Goal: Understand process/instructions

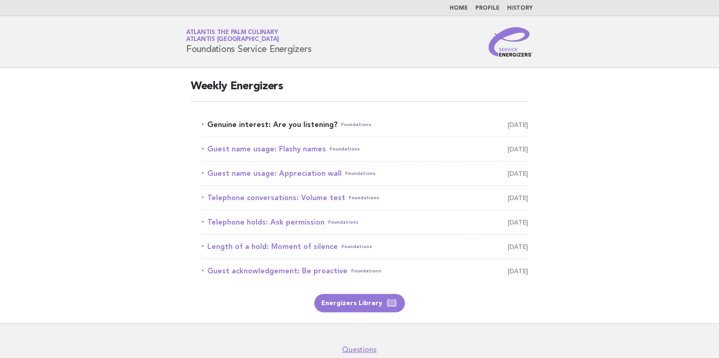
click at [246, 124] on link "Genuine interest: Are you listening? Foundations August 16" at bounding box center [365, 124] width 327 height 13
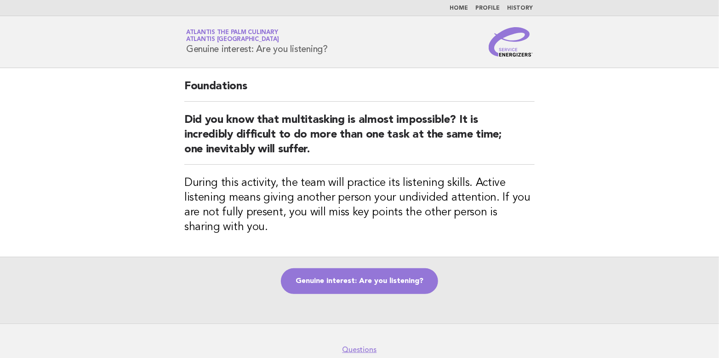
click at [188, 45] on h1 "Service Energizers Atlantis The Palm Culinary Atlantis [GEOGRAPHIC_DATA] Genuin…" at bounding box center [257, 42] width 142 height 24
drag, startPoint x: 188, startPoint y: 45, endPoint x: 334, endPoint y: 56, distance: 147.1
click at [334, 56] on div "Service Energizers Atlantis The Palm Culinary Atlantis [GEOGRAPHIC_DATA] Genuin…" at bounding box center [359, 41] width 373 height 29
copy div "Genuine interest: Are you listening?"
click at [519, 344] on nav "Questions" at bounding box center [359, 344] width 719 height 19
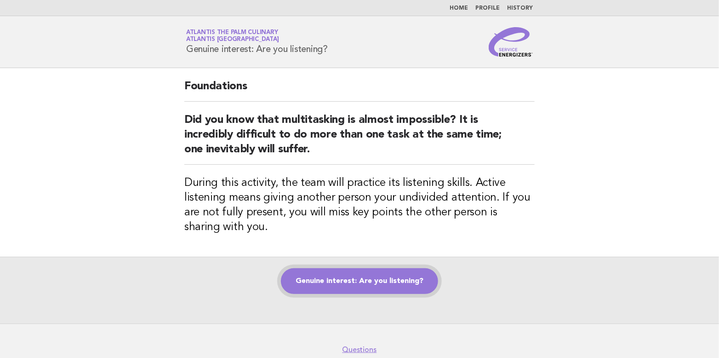
click at [381, 281] on link "Genuine interest: Are you listening?" at bounding box center [359, 281] width 157 height 26
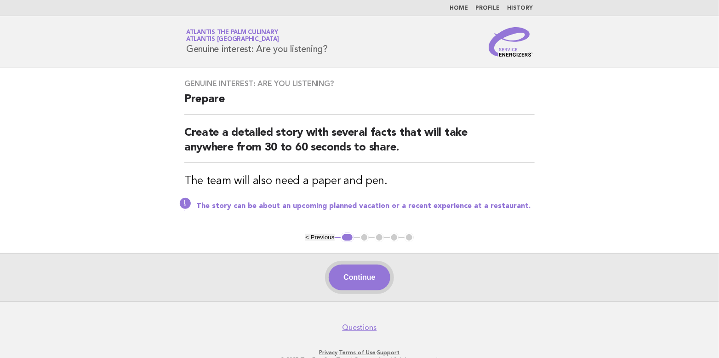
click at [352, 272] on button "Continue" at bounding box center [359, 278] width 61 height 26
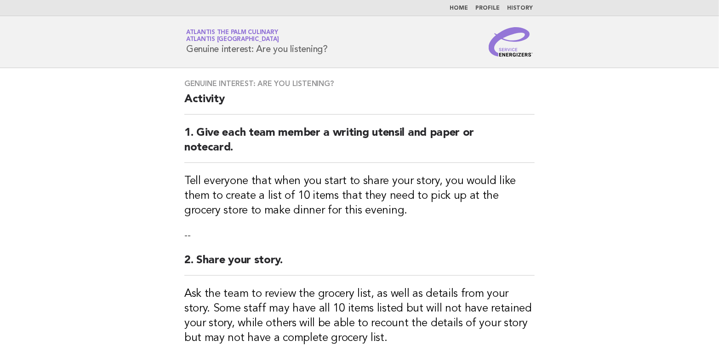
scroll to position [158, 0]
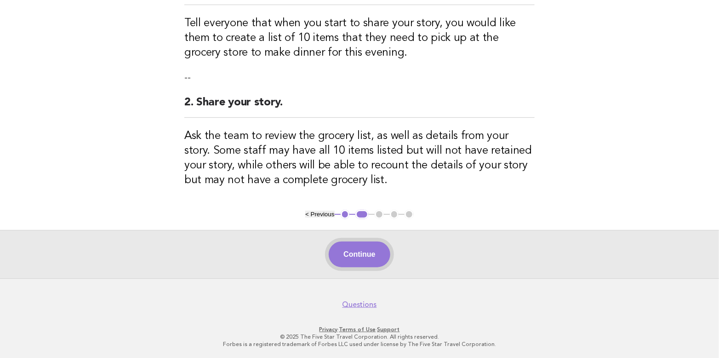
click at [357, 255] on button "Continue" at bounding box center [359, 255] width 61 height 26
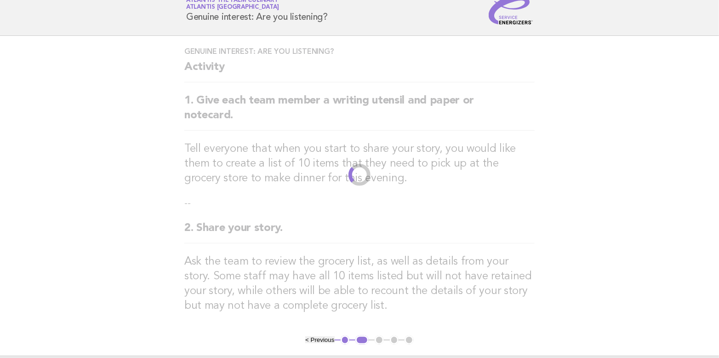
scroll to position [0, 0]
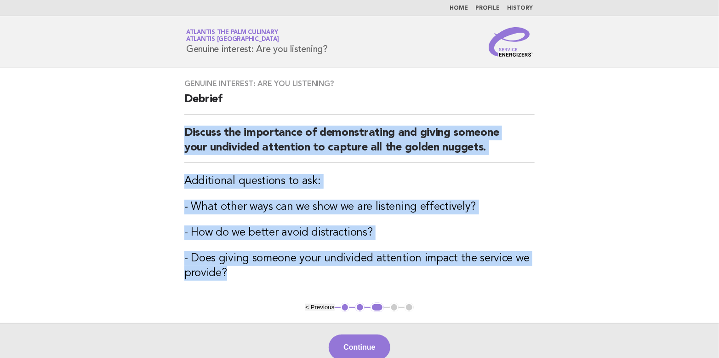
drag, startPoint x: 183, startPoint y: 130, endPoint x: 485, endPoint y: 302, distance: 347.8
click at [485, 302] on div "Genuine interest: Are you listening? Debrief Discuss the importance of demonstr…" at bounding box center [359, 185] width 373 height 235
copy div "Discuss the importance of demonstrating and giving someone your undivided atten…"
click at [576, 251] on main "Genuine interest: Are you listening? Debrief Discuss the importance of demonstr…" at bounding box center [359, 219] width 719 height 303
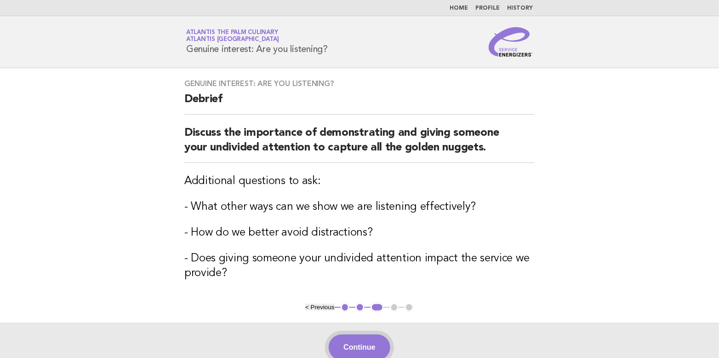
click at [363, 344] on button "Continue" at bounding box center [359, 347] width 61 height 26
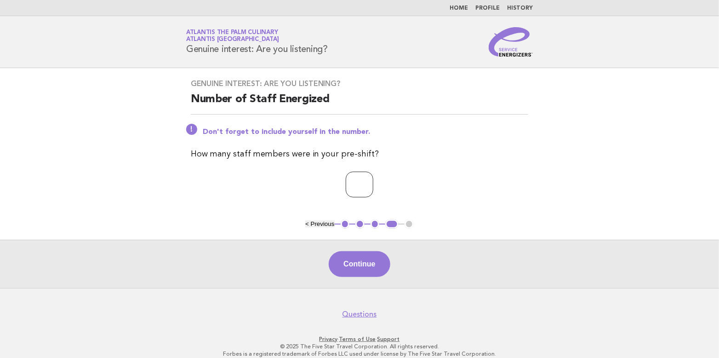
click at [374, 182] on input "*" at bounding box center [360, 185] width 28 height 26
type input "*"
click at [374, 182] on input "*" at bounding box center [360, 185] width 28 height 26
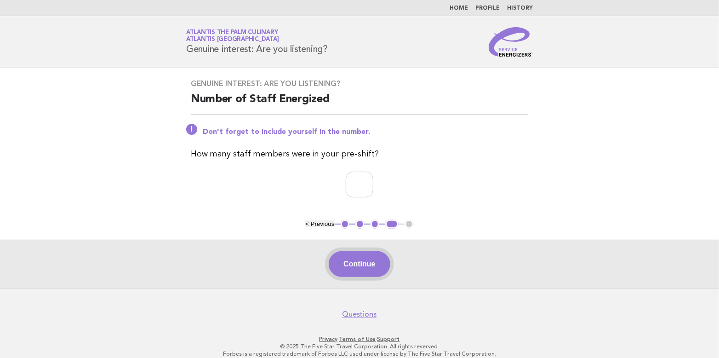
click at [362, 262] on button "Continue" at bounding box center [359, 264] width 61 height 26
